Goal: Obtain resource: Download file/media

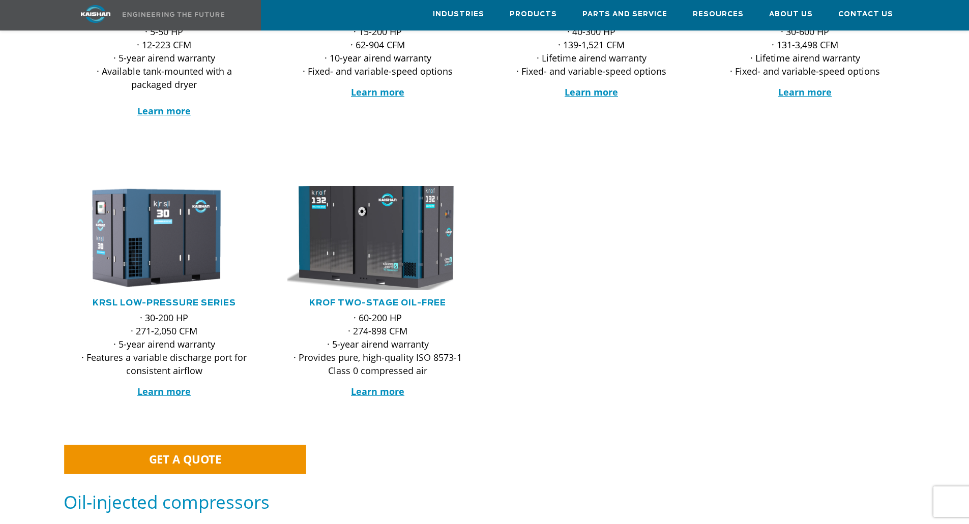
scroll to position [356, 0]
click at [387, 210] on img at bounding box center [370, 239] width 199 height 114
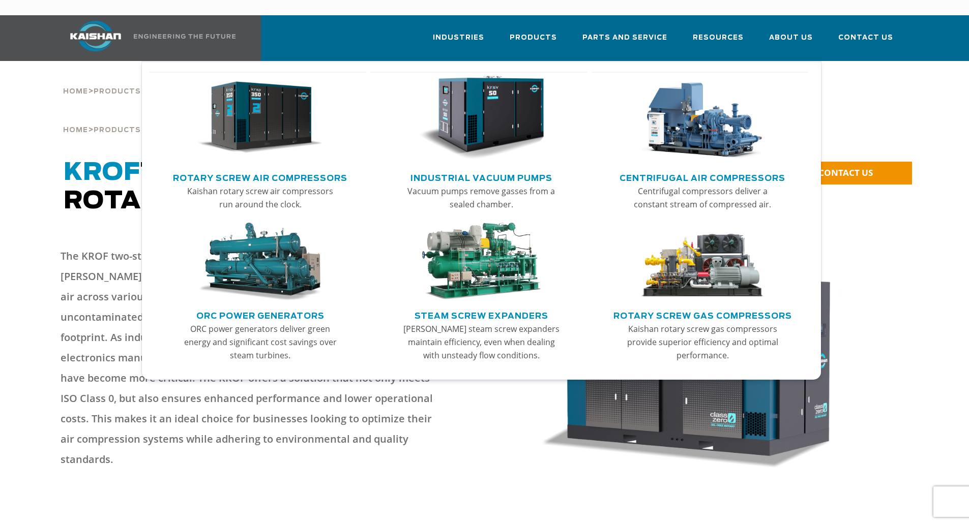
click at [723, 169] on link "Centrifugal Air Compressors" at bounding box center [702, 176] width 166 height 15
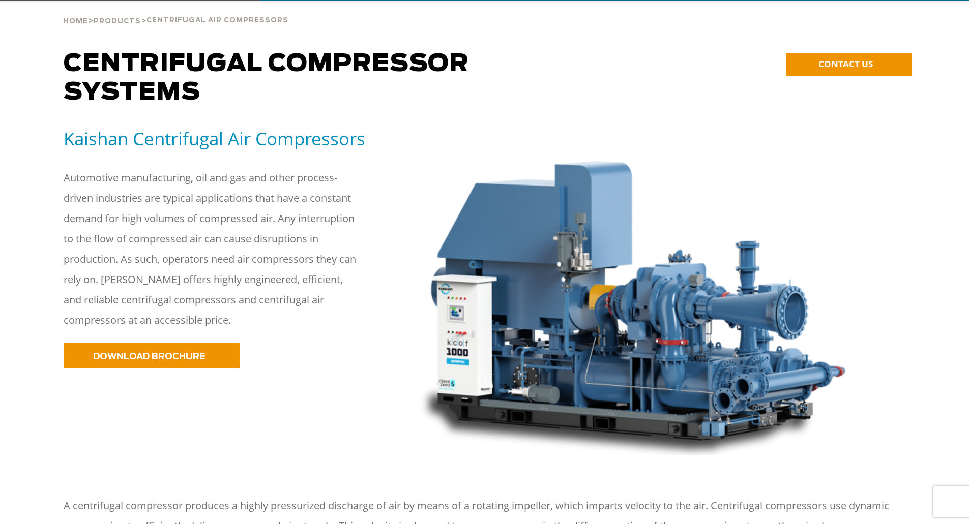
scroll to position [203, 0]
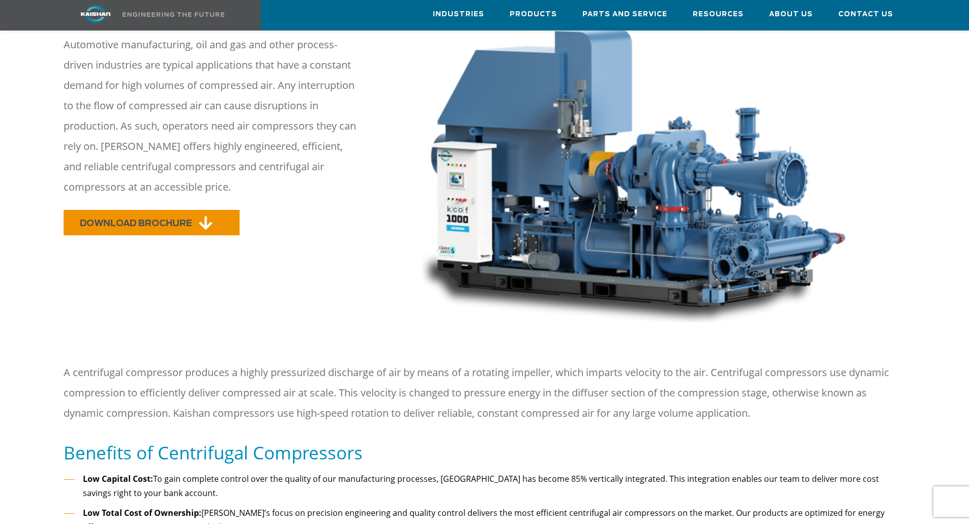
click at [169, 210] on link "DOWNLOAD BROCHURE" at bounding box center [152, 222] width 176 height 25
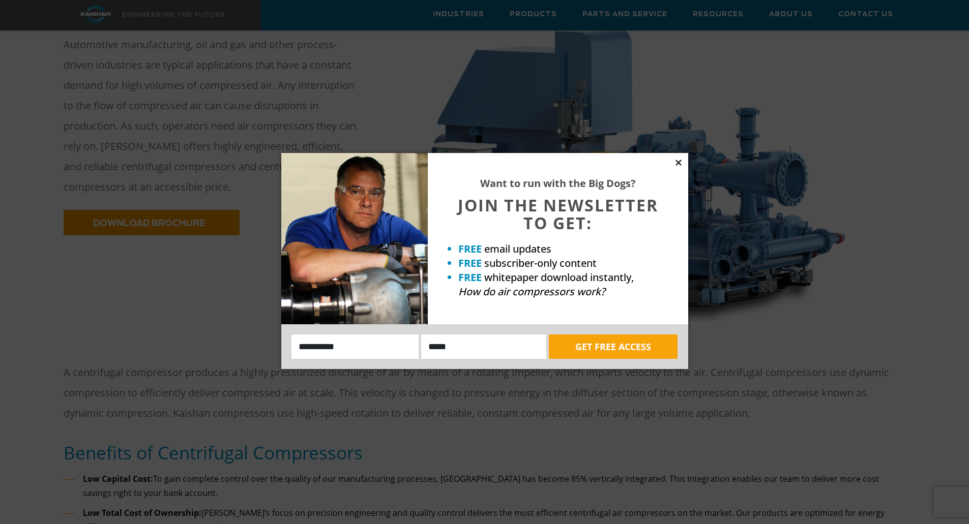
click at [677, 159] on icon at bounding box center [678, 162] width 9 height 9
